Goal: Task Accomplishment & Management: Manage account settings

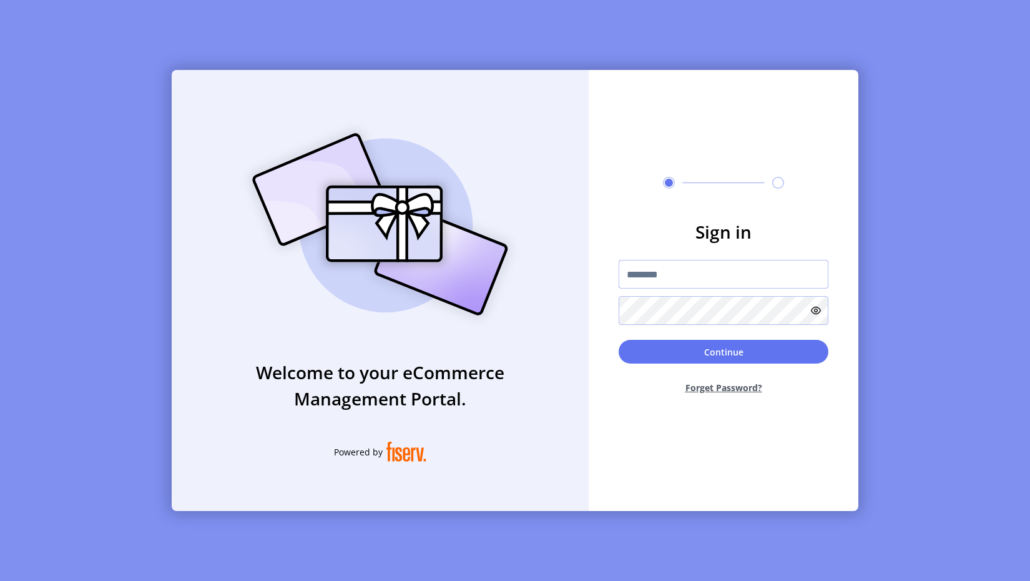
click at [693, 273] on input "text" at bounding box center [724, 274] width 210 height 29
type input "**********"
click at [688, 357] on button "Continue" at bounding box center [724, 352] width 210 height 24
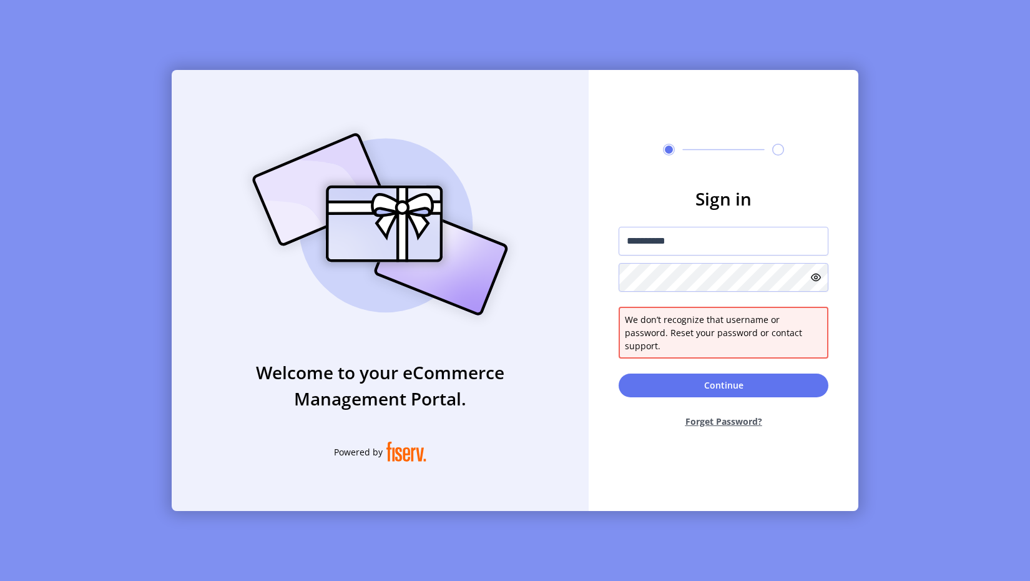
click at [818, 282] on icon at bounding box center [816, 277] width 10 height 10
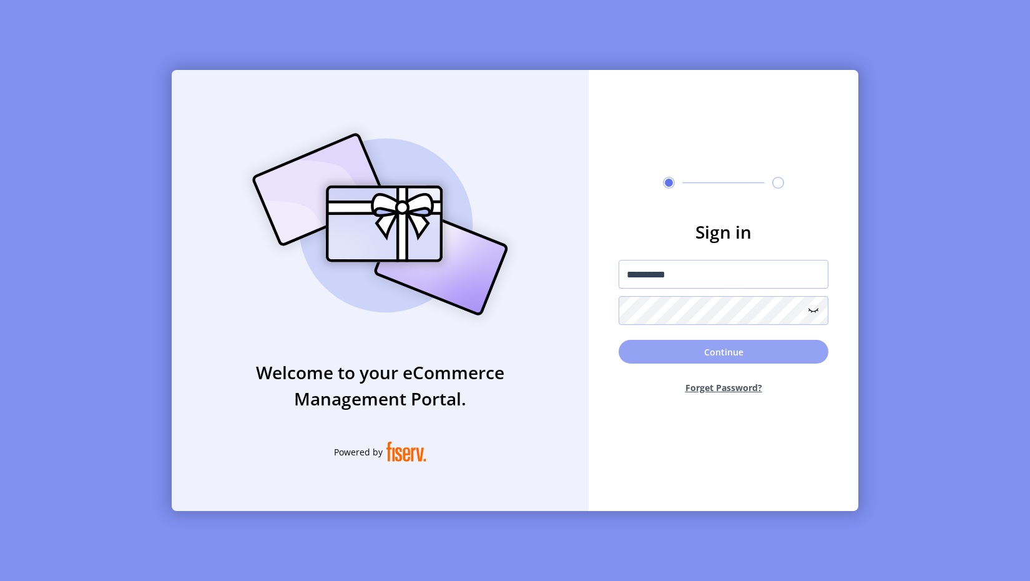
click at [771, 350] on button "Continue" at bounding box center [724, 352] width 210 height 24
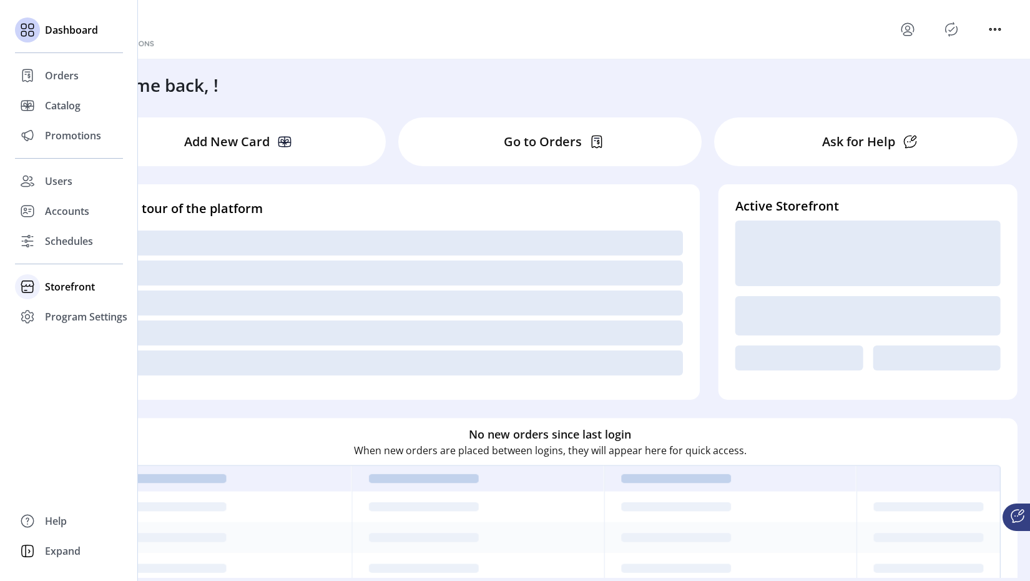
click at [51, 283] on span "Storefront" at bounding box center [70, 286] width 50 height 15
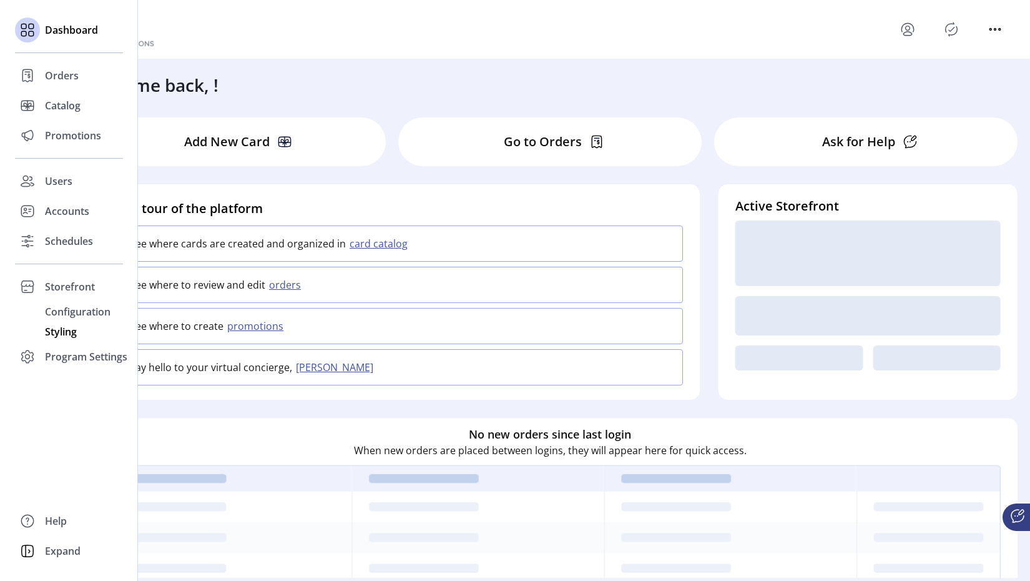
click at [52, 333] on span "Styling" at bounding box center [61, 331] width 32 height 15
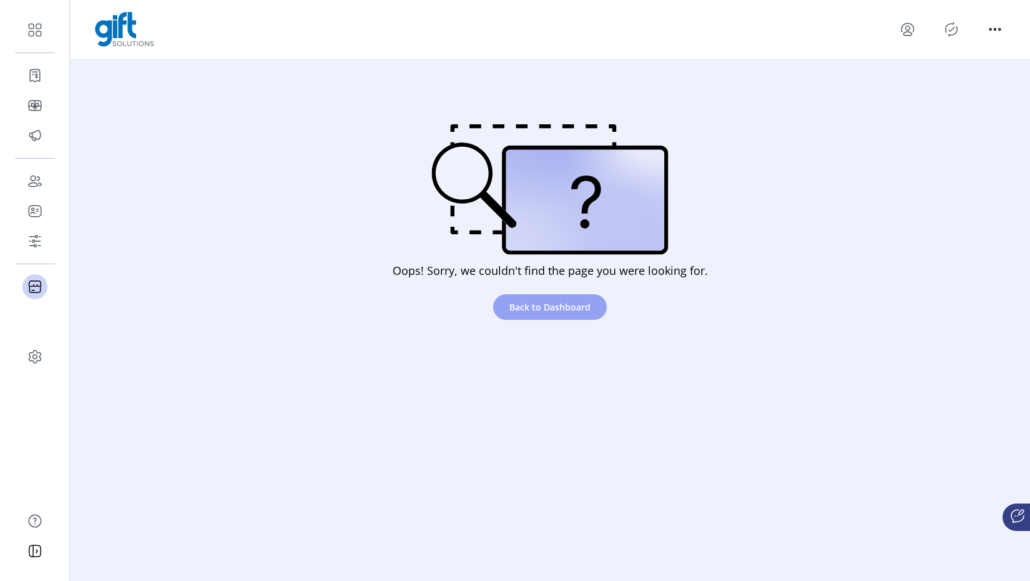
click at [562, 303] on span "Back to Dashboard" at bounding box center [549, 306] width 81 height 13
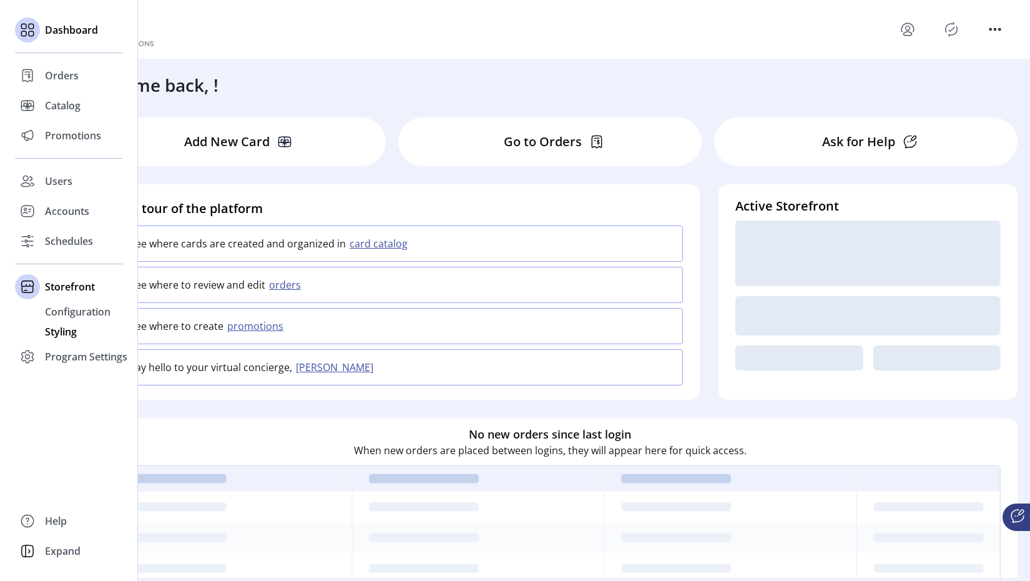
click at [59, 327] on span "Styling" at bounding box center [61, 331] width 32 height 15
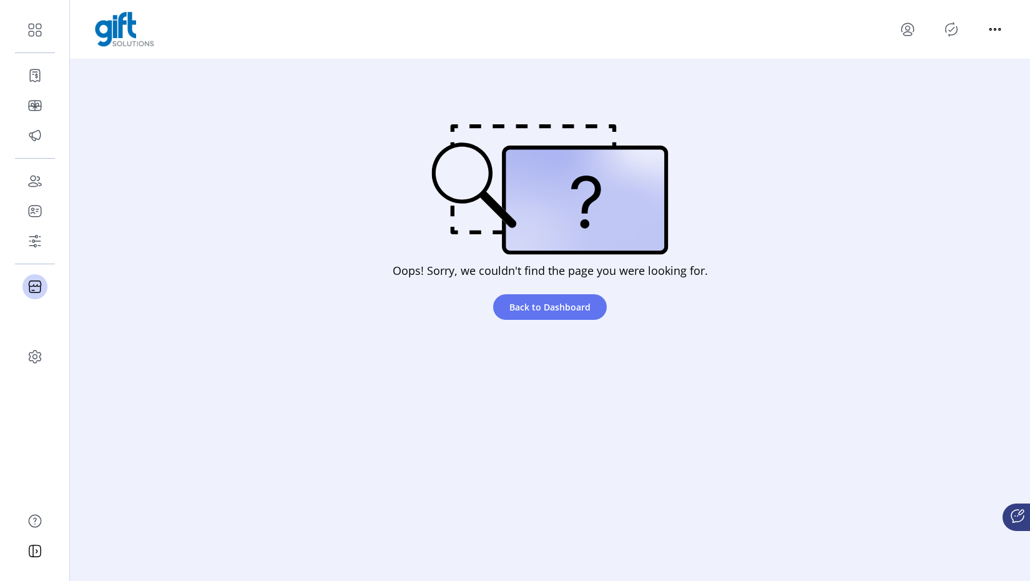
click at [911, 27] on icon "menu" at bounding box center [908, 29] width 20 height 20
click at [926, 81] on span "Sign Out" at bounding box center [953, 79] width 94 height 10
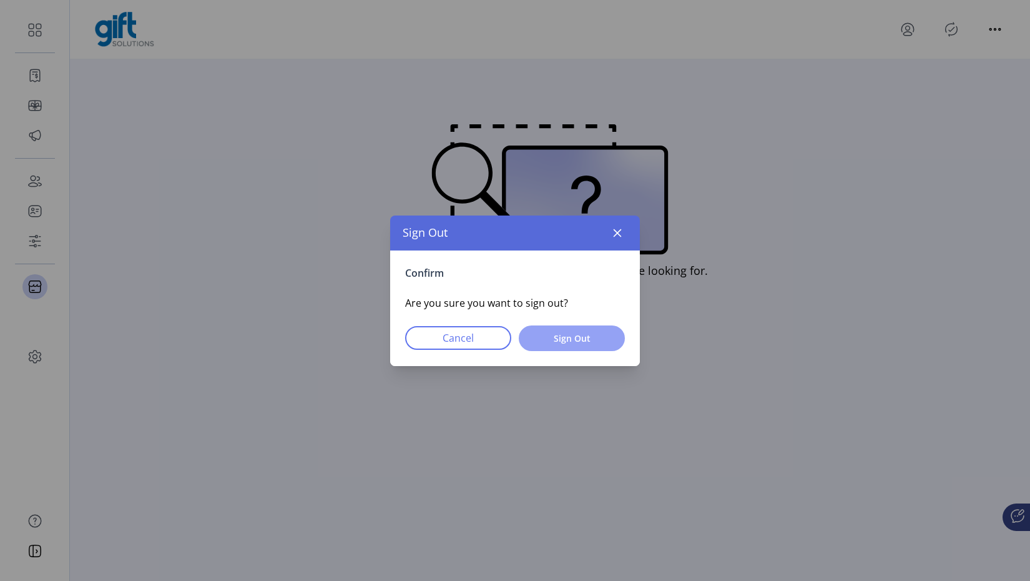
click at [587, 333] on span "Sign Out" at bounding box center [572, 337] width 74 height 13
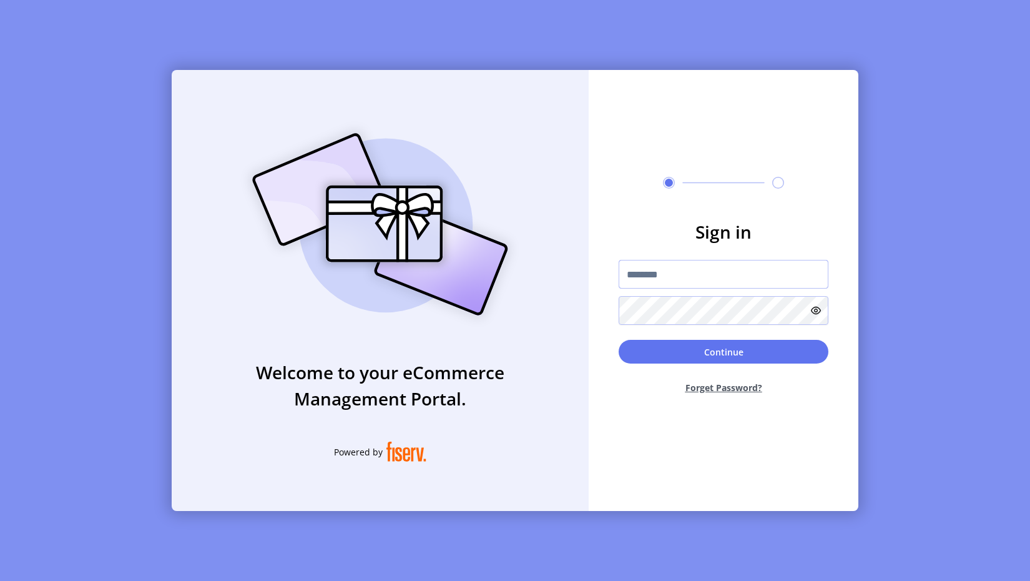
click at [663, 275] on input "text" at bounding box center [724, 274] width 210 height 29
type input "*********"
click at [704, 351] on button "Continue" at bounding box center [724, 352] width 210 height 24
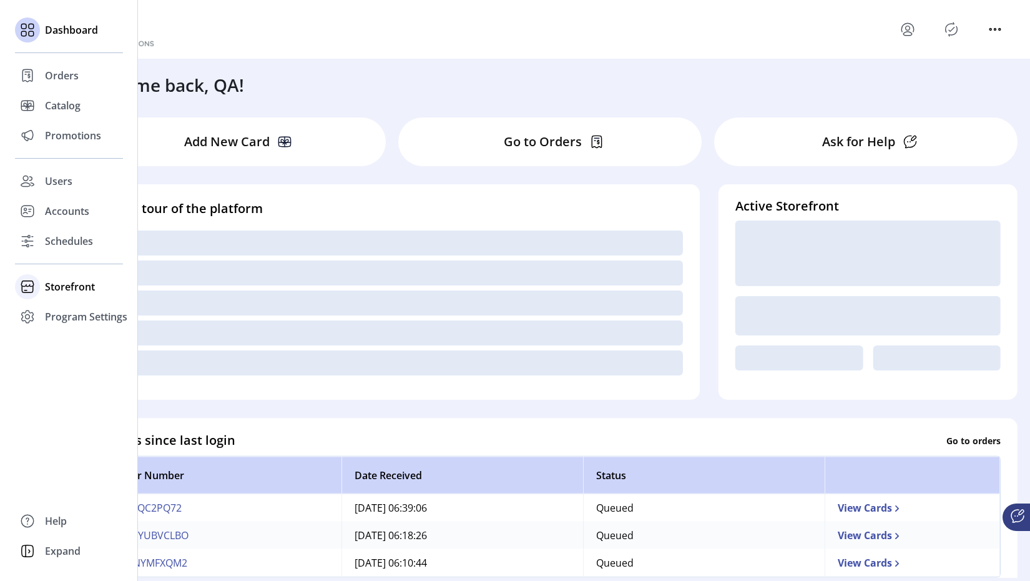
click at [46, 283] on span "Storefront" at bounding box center [70, 286] width 50 height 15
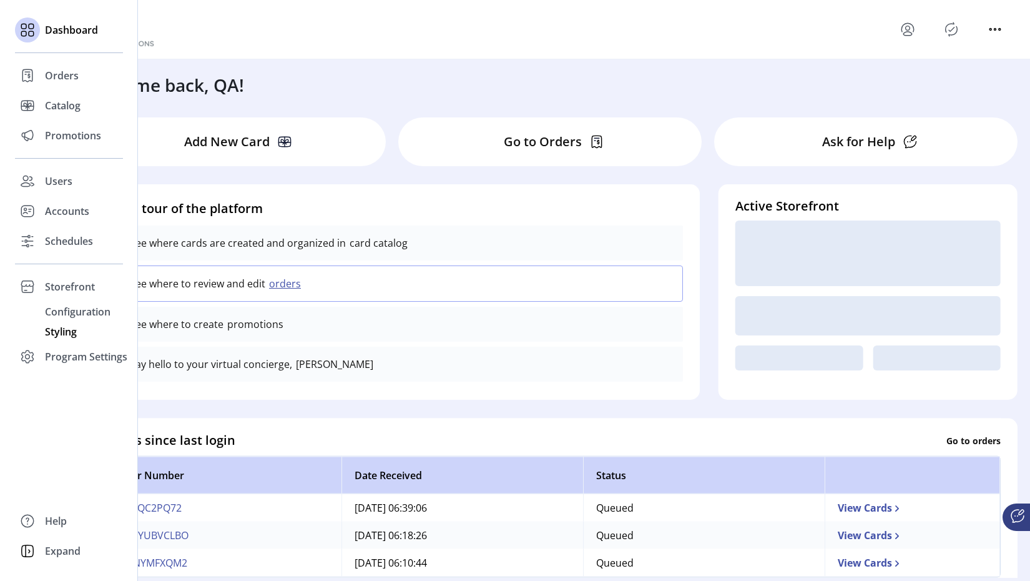
click at [49, 327] on span "Styling" at bounding box center [61, 331] width 32 height 15
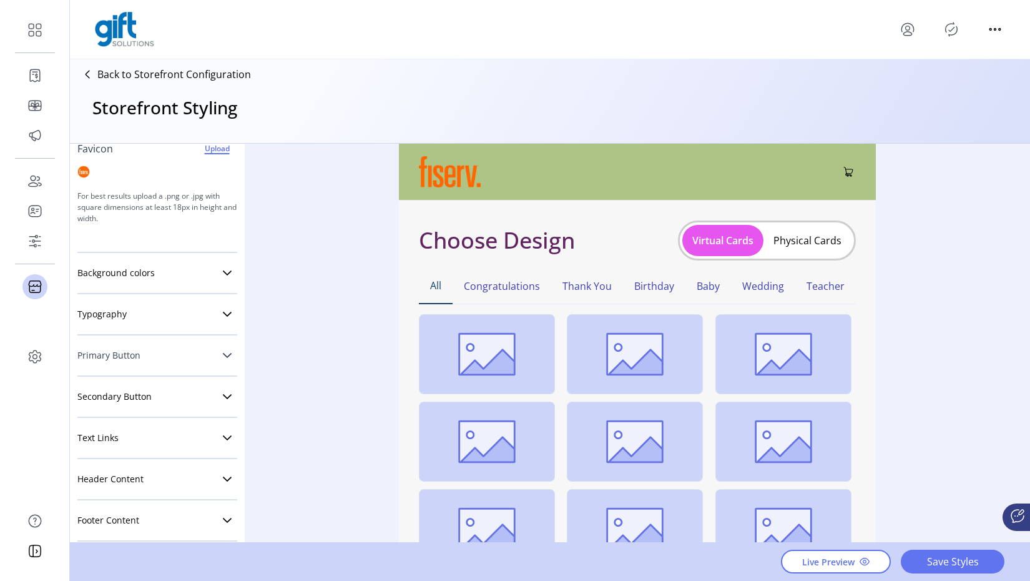
scroll to position [206, 0]
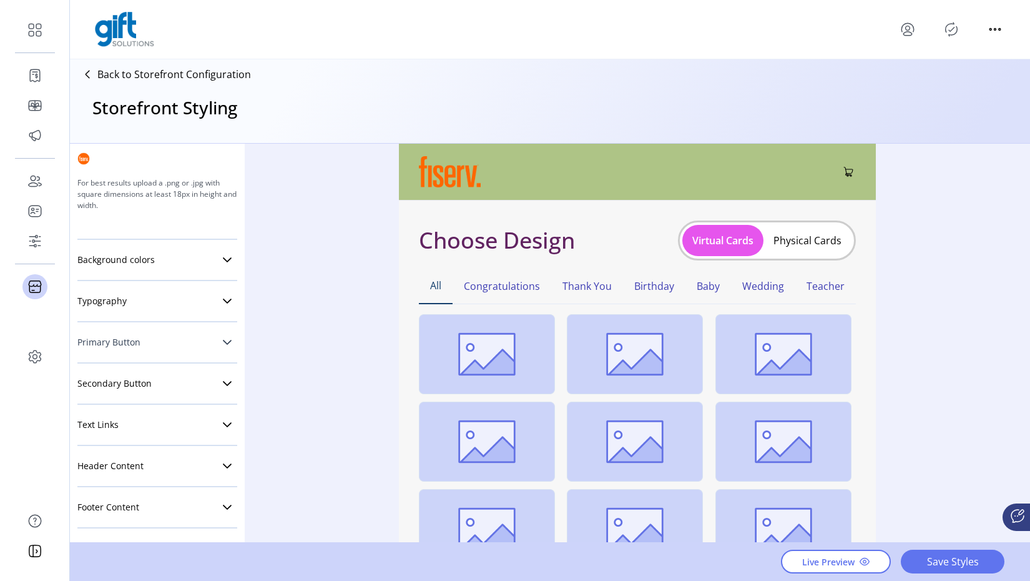
click at [222, 340] on icon at bounding box center [227, 342] width 10 height 10
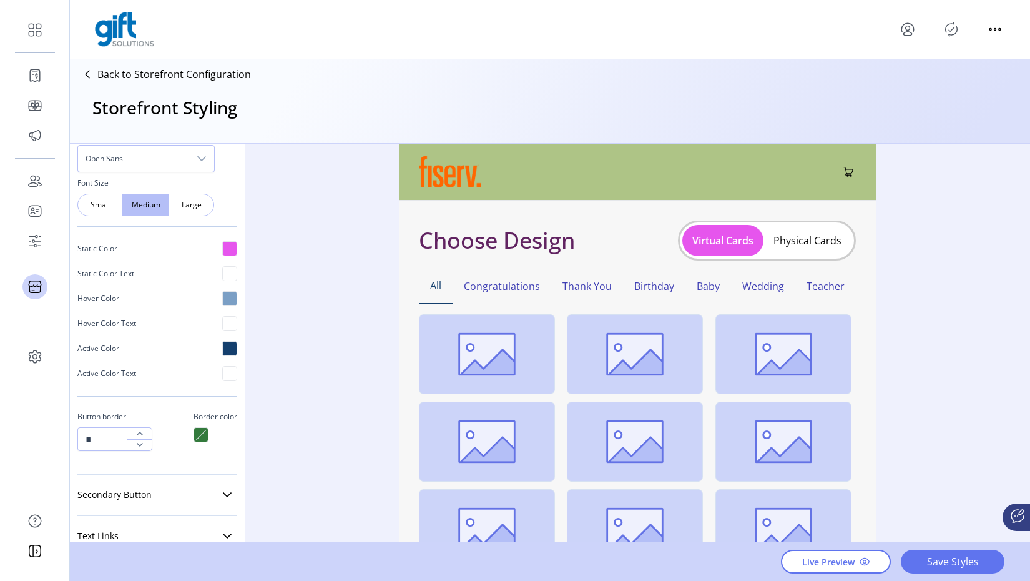
scroll to position [552, 0]
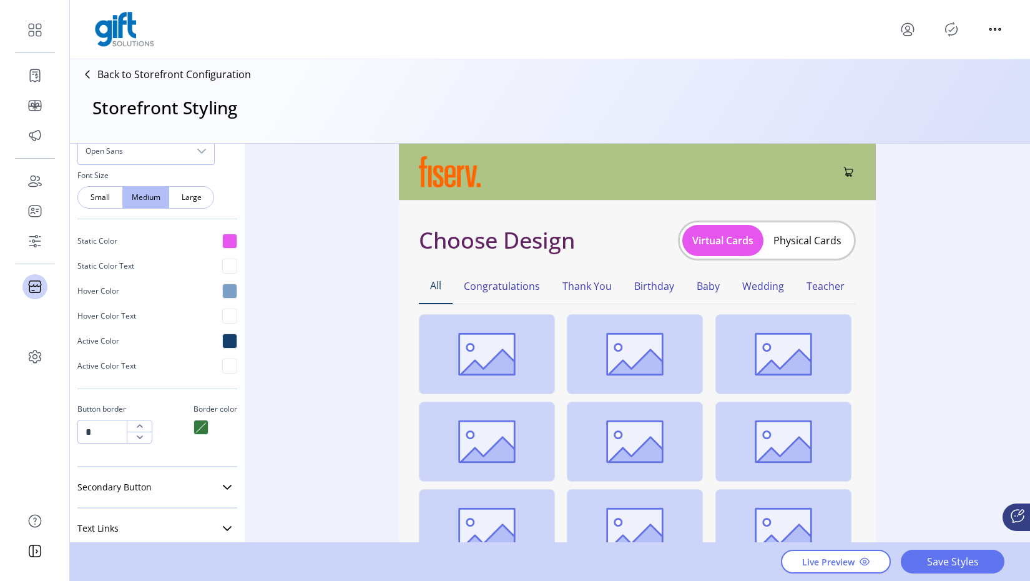
click at [196, 429] on div at bounding box center [201, 426] width 15 height 15
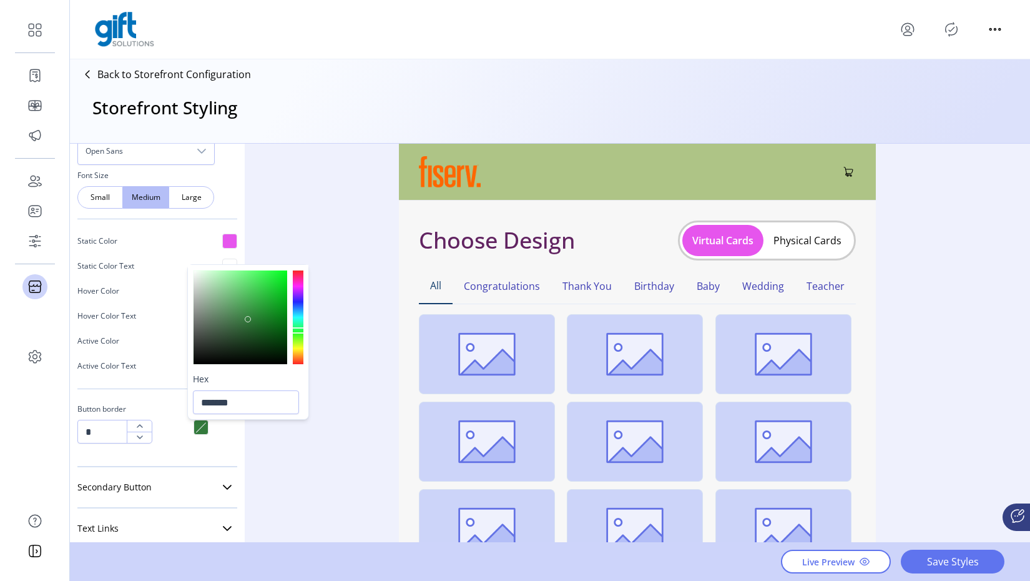
type input "*******"
click at [269, 285] on div at bounding box center [241, 317] width 94 height 94
click at [325, 230] on div "Styling Toolbar Brand Logo Upload For best results upload a .png with a transpa…" at bounding box center [550, 343] width 960 height 399
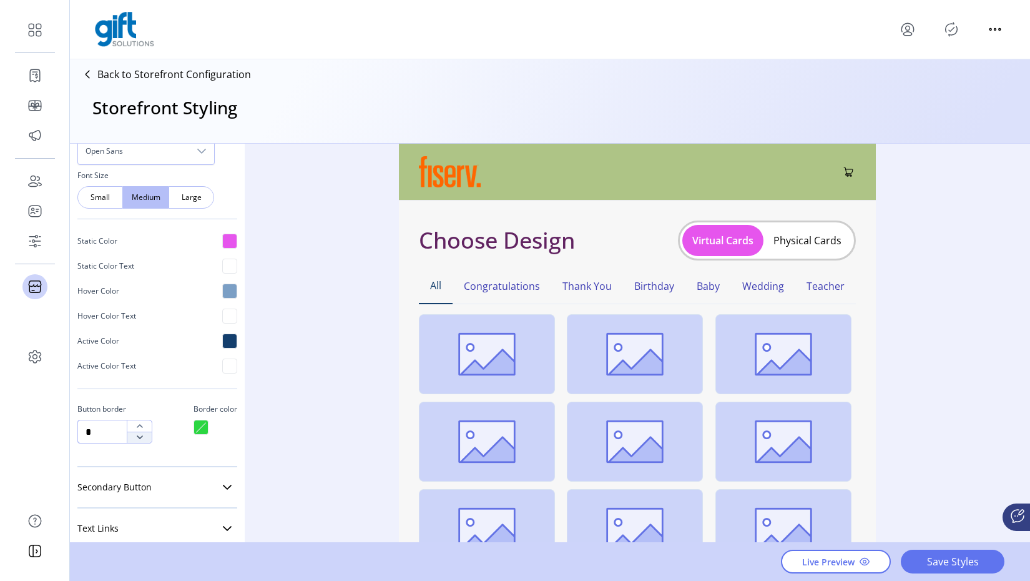
click at [138, 438] on icon "button" at bounding box center [140, 437] width 10 height 10
click at [179, 448] on div "Button Shape Square Round Pill Button Size Small Medium Large Font Open Sans Fo…" at bounding box center [157, 233] width 160 height 449
click at [147, 425] on button "button" at bounding box center [139, 425] width 25 height 11
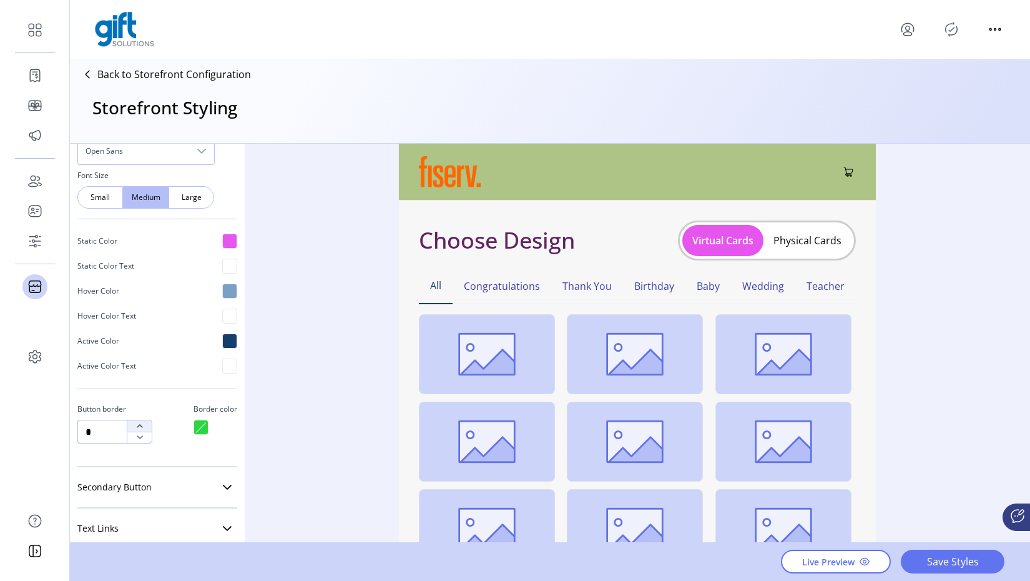
click at [147, 425] on button "button" at bounding box center [139, 425] width 25 height 11
click at [144, 438] on icon "button" at bounding box center [140, 437] width 10 height 10
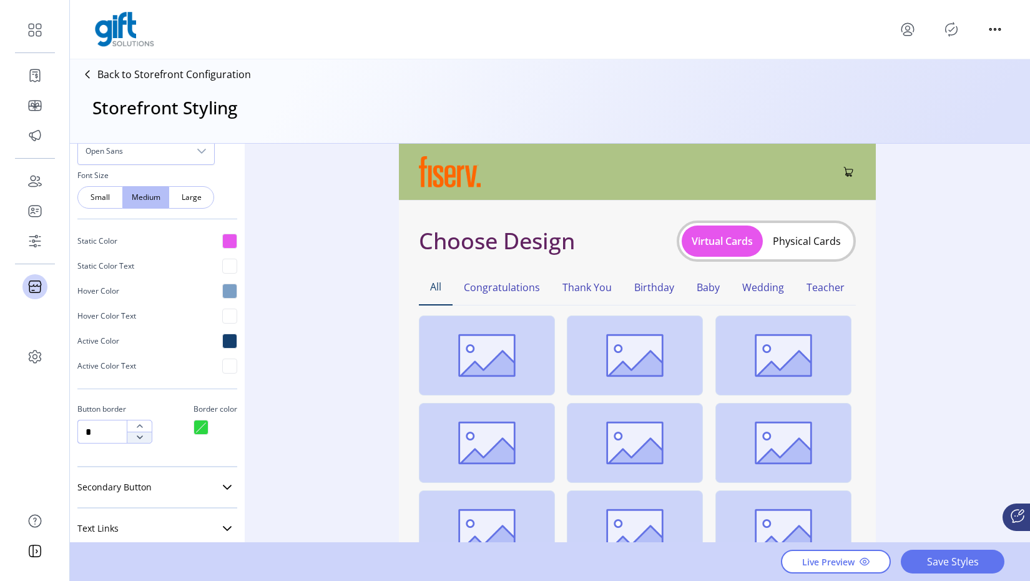
click at [144, 438] on icon "button" at bounding box center [140, 437] width 10 height 10
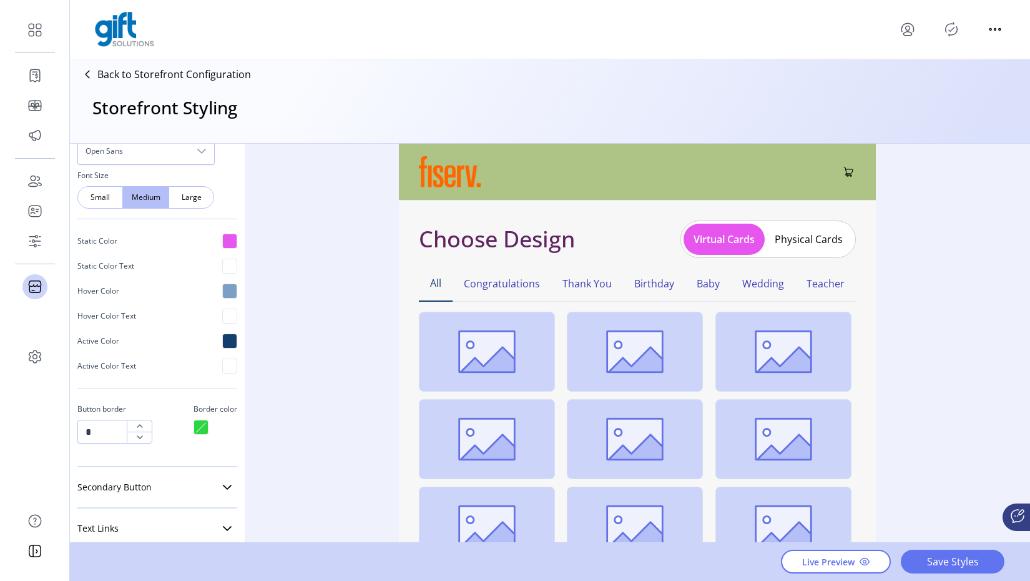
click at [174, 445] on div "Button Shape Square Round Pill Button Size Small Medium Large Font Open Sans Fo…" at bounding box center [157, 233] width 160 height 449
click at [143, 425] on icon "button" at bounding box center [140, 426] width 10 height 10
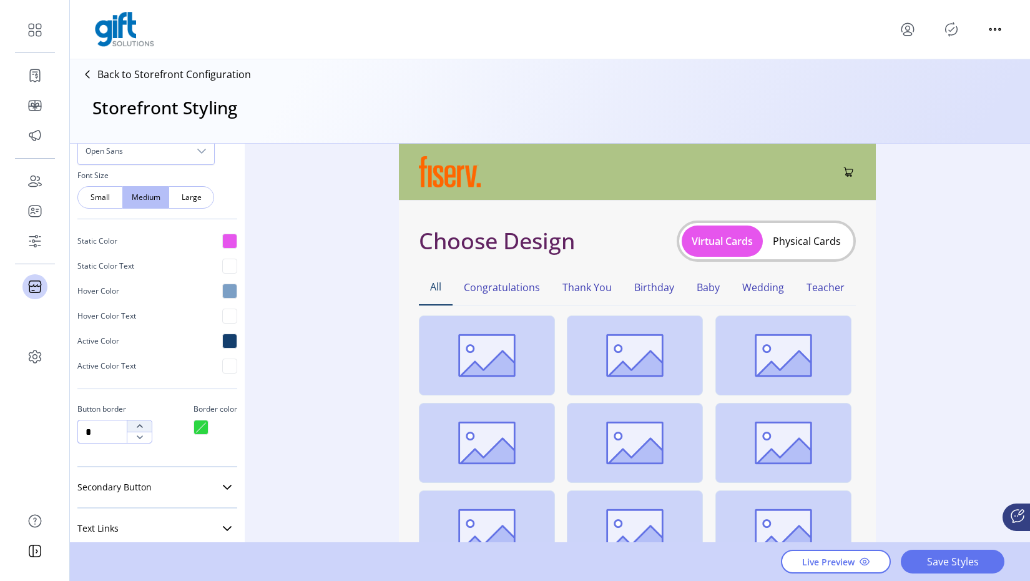
type input "*"
click at [144, 425] on icon "button" at bounding box center [140, 426] width 10 height 10
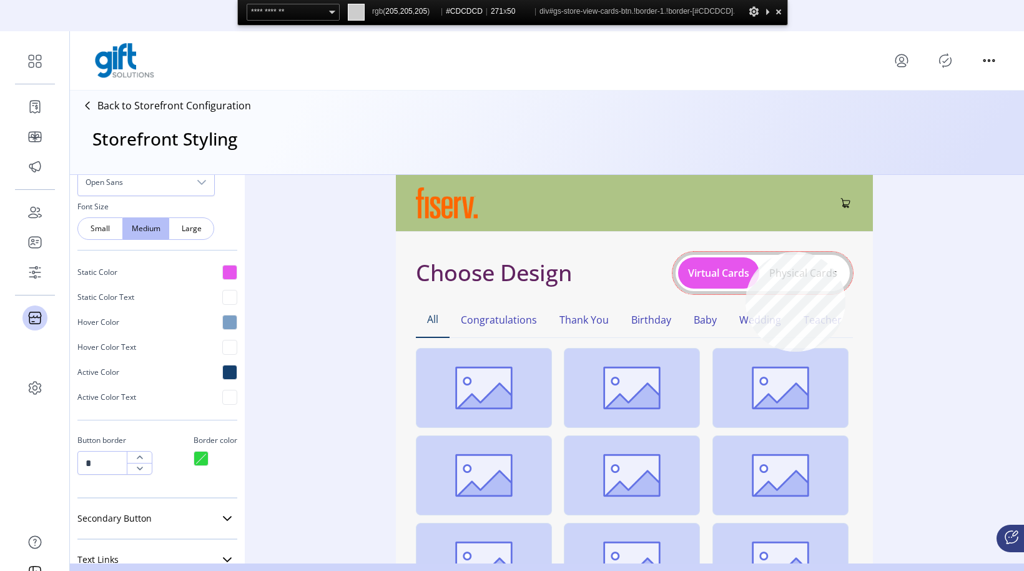
click at [745, 252] on div "Virtual Cards Physical Cards" at bounding box center [762, 273] width 180 height 42
